Goal: Task Accomplishment & Management: Complete application form

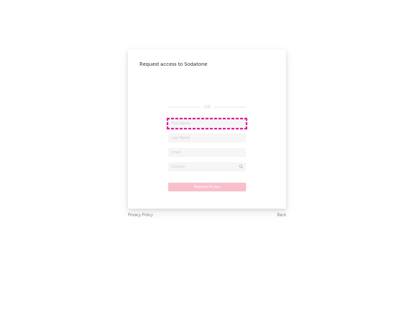
click at [207, 123] on input "text" at bounding box center [207, 123] width 78 height 9
type input "[PERSON_NAME]"
click at [207, 138] on input "text" at bounding box center [207, 138] width 78 height 9
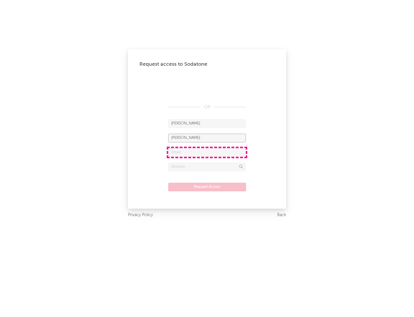
type input "[PERSON_NAME]"
click at [207, 152] on input "text" at bounding box center [207, 152] width 78 height 9
type input "[EMAIL_ADDRESS][DOMAIN_NAME]"
click at [207, 166] on input "text" at bounding box center [207, 166] width 78 height 9
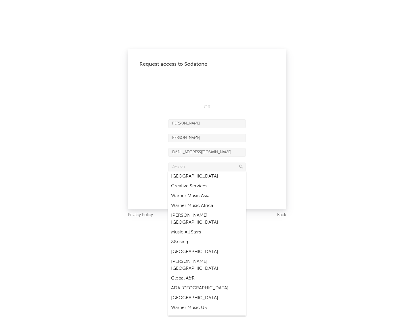
click at [207, 227] on div "Music All Stars" at bounding box center [207, 232] width 78 height 10
type input "Music All Stars"
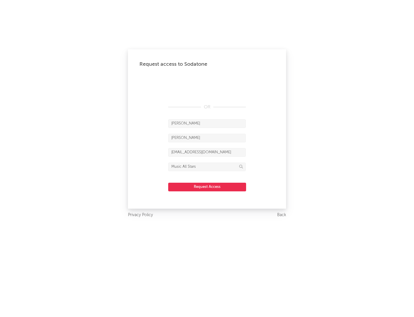
click at [207, 186] on button "Request Access" at bounding box center [207, 186] width 78 height 9
